Goal: Contribute content

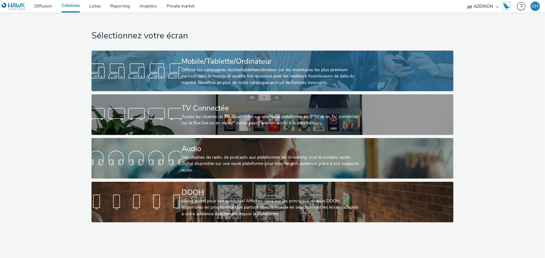
click at [138, 69] on div at bounding box center [137, 71] width 90 height 20
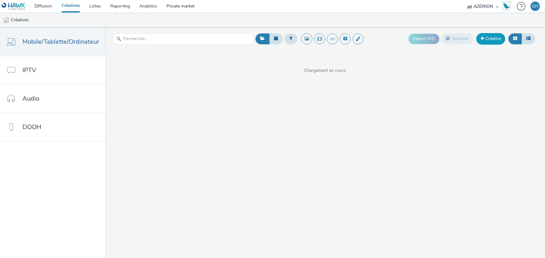
click at [489, 34] on link "Créative" at bounding box center [490, 38] width 29 height 11
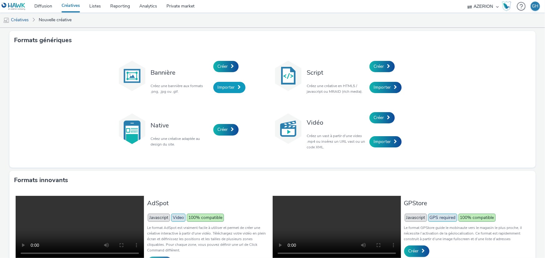
click at [225, 88] on span "Importer" at bounding box center [226, 87] width 17 height 6
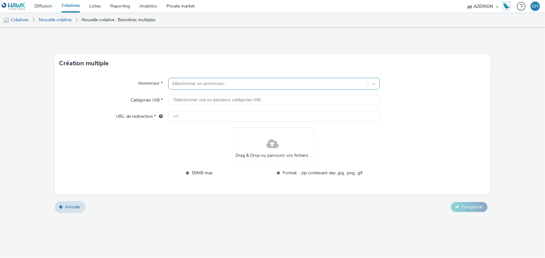
click at [187, 84] on div at bounding box center [268, 83] width 193 height 7
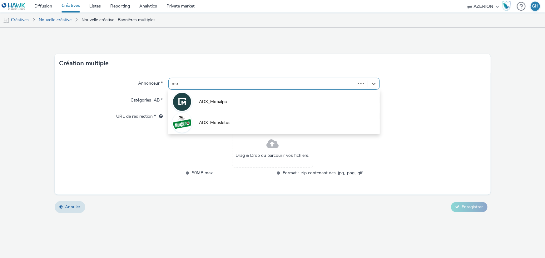
type input "mob"
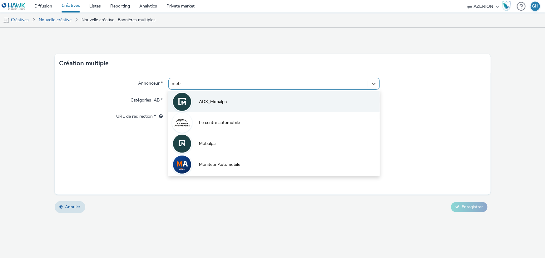
click at [215, 103] on span "ADX_Mobalpa" at bounding box center [213, 102] width 28 height 6
type input "[URL][DOMAIN_NAME]"
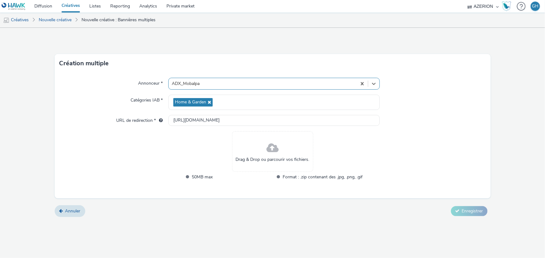
click at [276, 163] on div "Drag & Drop ou parcourir vos fichiers." at bounding box center [272, 151] width 81 height 41
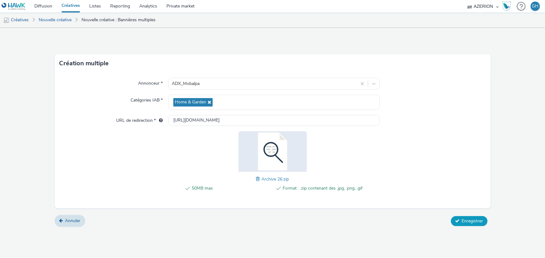
click at [480, 217] on button "Enregistrer" at bounding box center [469, 221] width 37 height 10
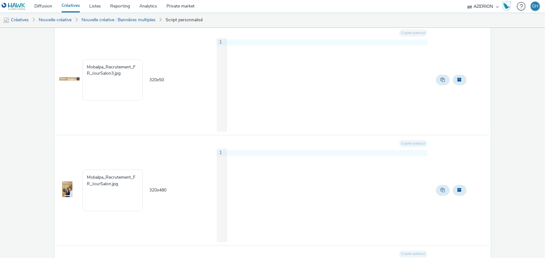
scroll to position [752, 0]
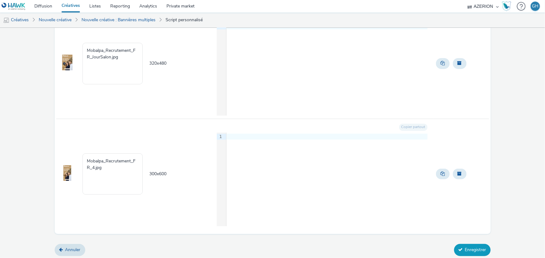
click at [483, 250] on button "Enregistrer" at bounding box center [472, 250] width 37 height 12
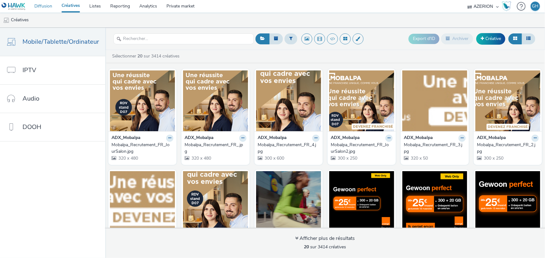
click at [33, 8] on link "Diffusion" at bounding box center [43, 6] width 27 height 12
